Goal: Find specific page/section: Find specific page/section

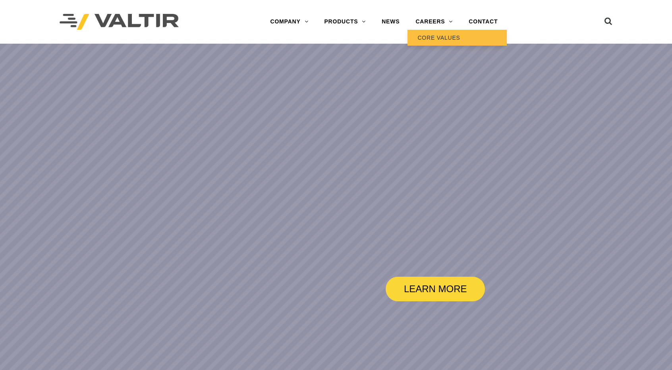
click at [442, 35] on link "CORE VALUES" at bounding box center [456, 38] width 99 height 16
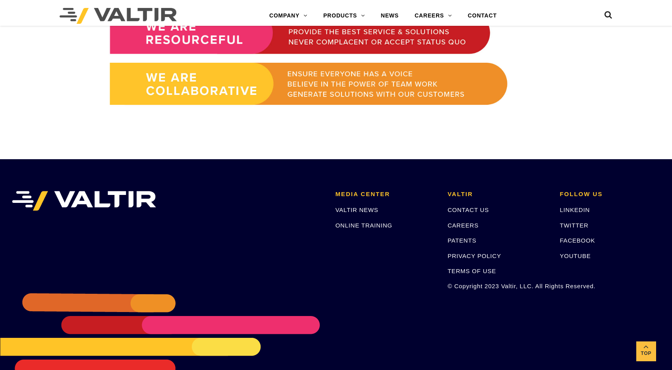
scroll to position [702, 0]
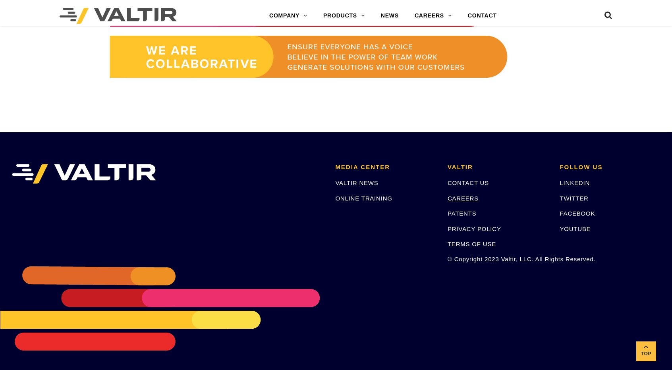
click at [460, 197] on link "CAREERS" at bounding box center [463, 198] width 31 height 7
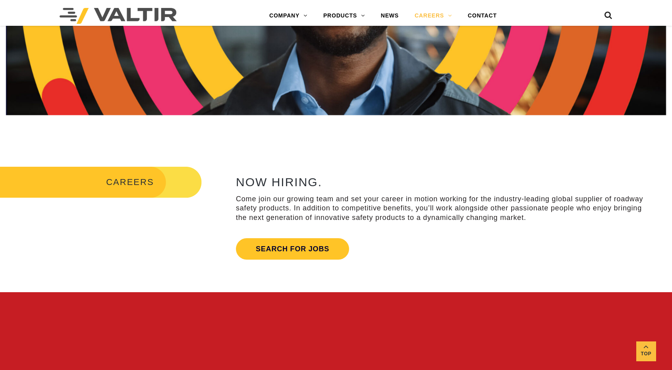
scroll to position [238, 0]
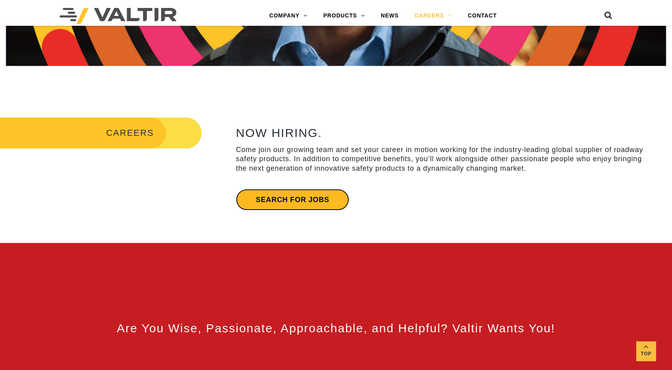
click at [322, 203] on link "Search for jobs" at bounding box center [292, 199] width 113 height 21
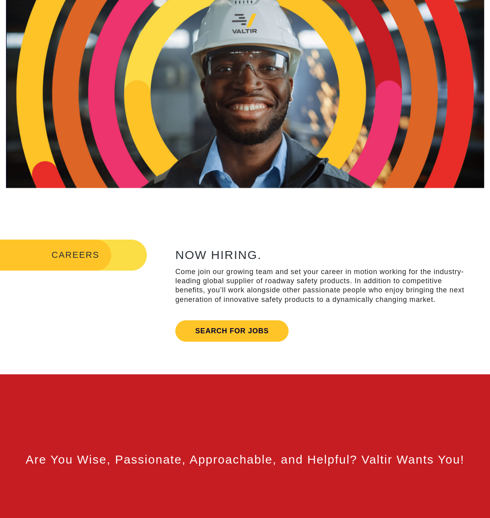
scroll to position [119, 0]
